Goal: Book appointment/travel/reservation

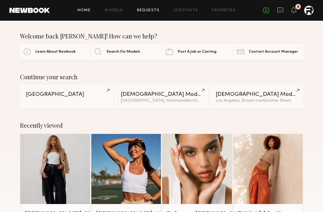
click at [148, 10] on link "Requests" at bounding box center [148, 11] width 23 height 4
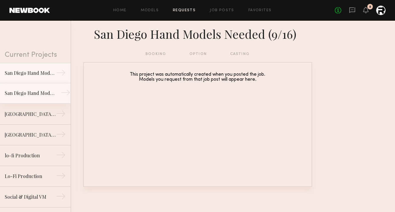
click at [50, 97] on link "San Diego Hand Models Needed (9/4) →" at bounding box center [35, 93] width 71 height 21
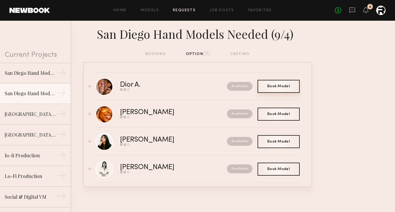
click at [285, 87] on span "Book Model" at bounding box center [278, 86] width 22 height 4
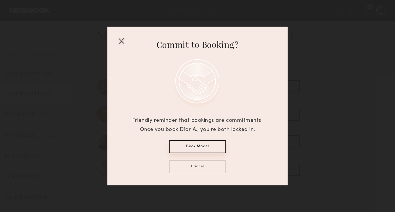
click at [121, 42] on div at bounding box center [121, 40] width 9 height 9
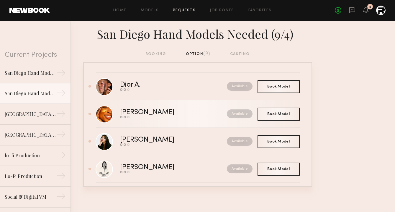
click at [160, 117] on div "Send request Model response Book model" at bounding box center [160, 117] width 81 height 2
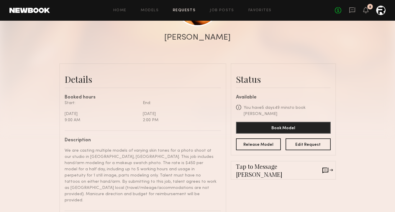
scroll to position [104, 0]
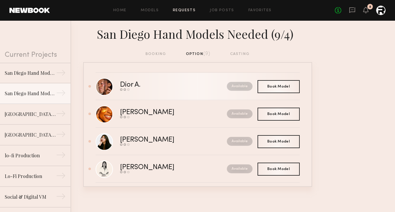
click at [176, 85] on div "Dior A." at bounding box center [152, 84] width 64 height 7
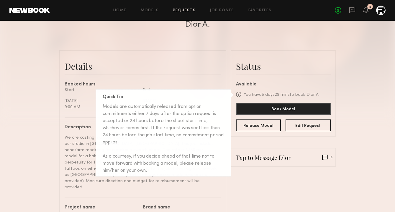
scroll to position [127, 0]
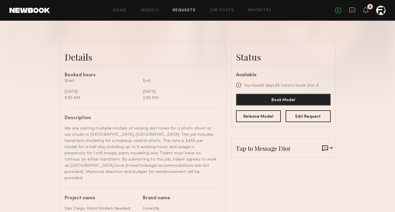
drag, startPoint x: 245, startPoint y: 85, endPoint x: 324, endPoint y: 84, distance: 78.2
click at [323, 84] on div "Quick Tip Models are automatically released from option commitments either 7 da…" at bounding box center [283, 85] width 95 height 6
click at [318, 85] on div "Quick Tip Models are automatically released from option commitments either 7 da…" at bounding box center [283, 85] width 95 height 6
click at [271, 83] on div "You have 5 days 28 mins to book Dior A." at bounding box center [282, 85] width 76 height 6
drag, startPoint x: 245, startPoint y: 84, endPoint x: 294, endPoint y: 86, distance: 49.6
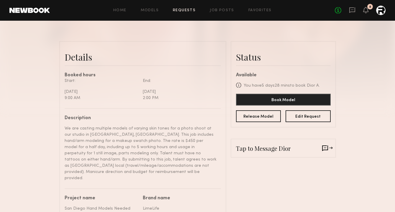
click at [294, 86] on div "You have 5 days 28 mins to book Dior A." at bounding box center [282, 85] width 76 height 6
drag, startPoint x: 244, startPoint y: 85, endPoint x: 320, endPoint y: 86, distance: 76.1
click at [320, 86] on div "Quick Tip Models are automatically released from option commitments either 7 da…" at bounding box center [283, 85] width 95 height 6
click at [319, 84] on div "Quick Tip Models are automatically released from option commitments either 7 da…" at bounding box center [283, 85] width 95 height 6
click at [315, 81] on div "Available Quick Tip Models are automatically released from option commitments e…" at bounding box center [283, 97] width 95 height 49
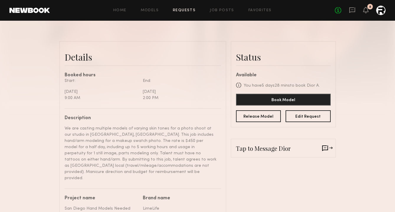
click at [323, 148] on icon at bounding box center [327, 148] width 11 height 6
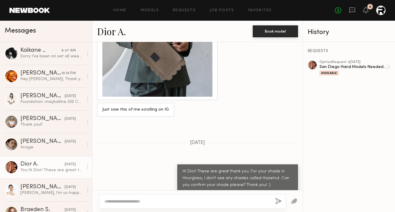
scroll to position [1044, 0]
click at [295, 201] on button "button" at bounding box center [294, 200] width 6 height 7
